Goal: Find specific page/section: Find specific page/section

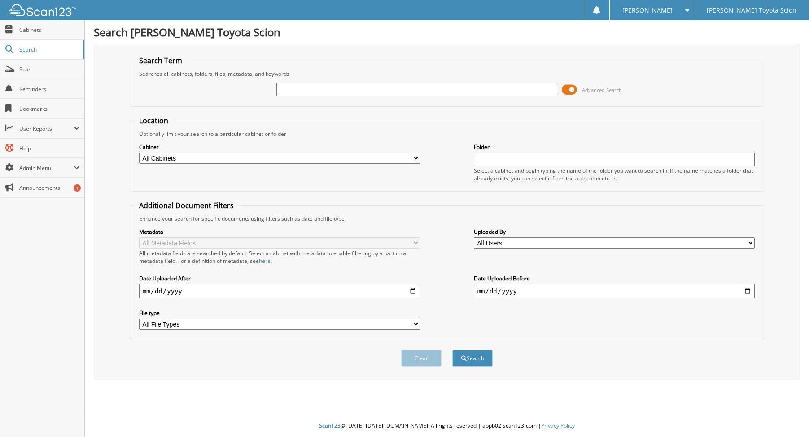
click at [344, 84] on input "text" at bounding box center [416, 89] width 281 height 13
type input "384571"
click at [452, 350] on button "Search" at bounding box center [472, 358] width 40 height 17
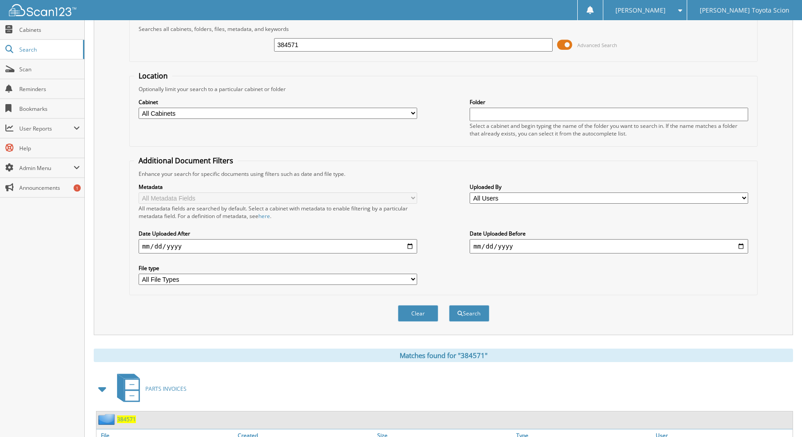
scroll to position [100, 0]
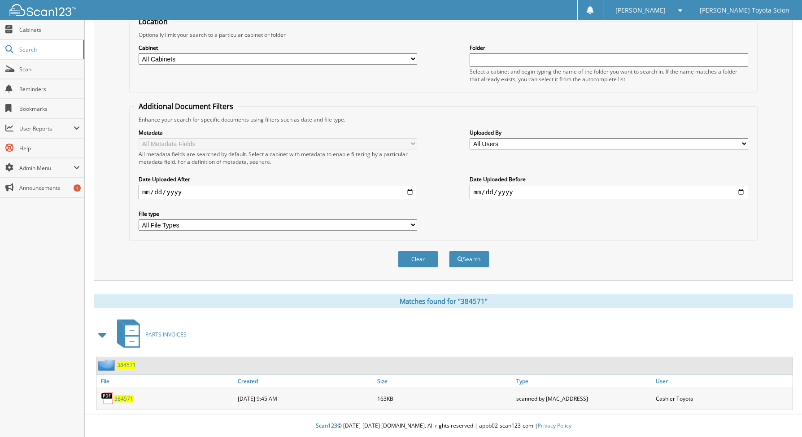
click at [125, 398] on span "384571" at bounding box center [123, 399] width 19 height 8
